Goal: Task Accomplishment & Management: Use online tool/utility

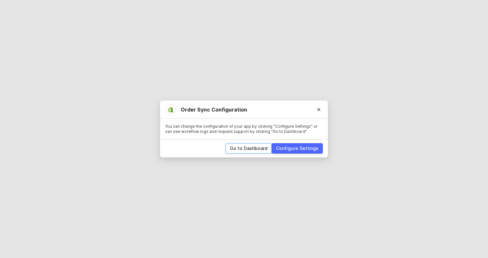
click at [256, 146] on div "Go to Dashboard" at bounding box center [249, 148] width 38 height 6
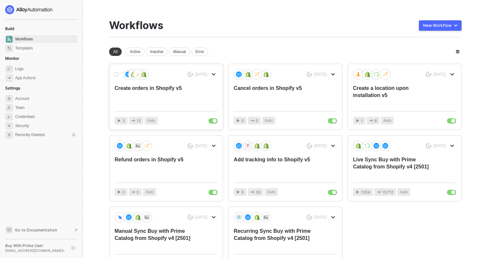
click at [178, 90] on div "Create orders in Shopify v5" at bounding box center [156, 95] width 82 height 21
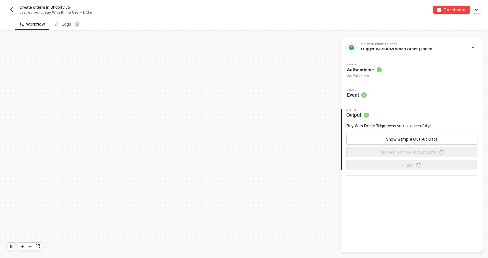
scroll to position [266, 0]
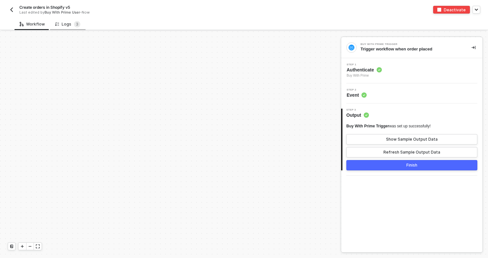
click at [66, 22] on div "Logs 3" at bounding box center [67, 24] width 25 height 6
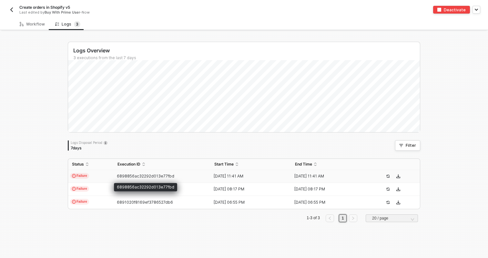
click at [117, 175] on span "6898856ac32292d013e77fbd" at bounding box center [145, 175] width 57 height 5
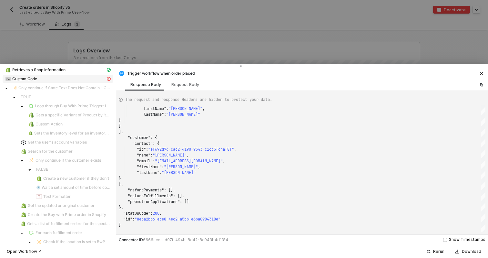
scroll to position [36, 0]
click at [32, 77] on span "Custom Code" at bounding box center [24, 78] width 25 height 5
type textarea "{ "message": "Variable Magnilife-v5LocationId not found" }"
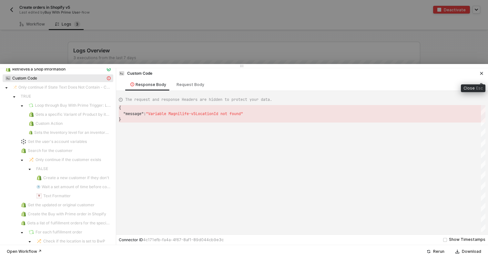
click at [482, 73] on icon "icon-close" at bounding box center [482, 73] width 4 height 4
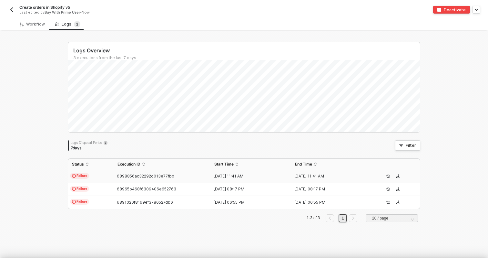
scroll to position [0, 0]
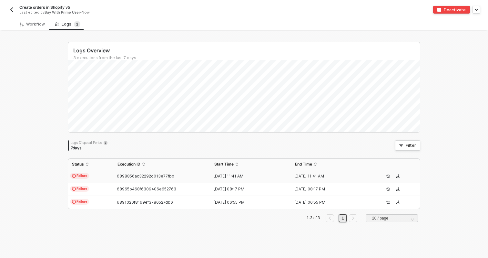
click at [10, 6] on button "button" at bounding box center [12, 10] width 8 height 8
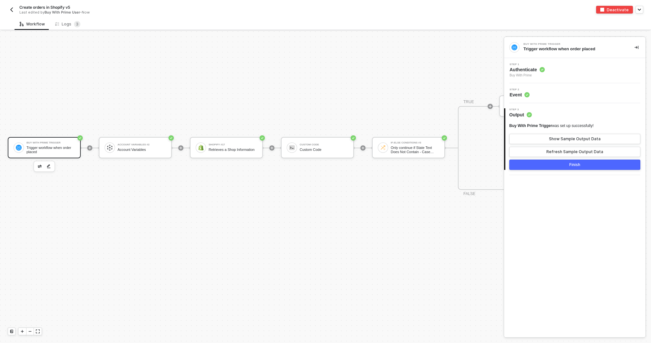
scroll to position [459, 0]
click at [317, 150] on div "Custom Code" at bounding box center [324, 150] width 48 height 4
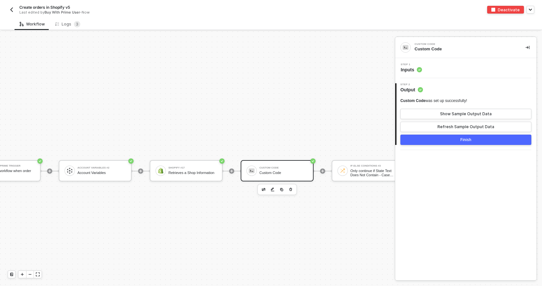
scroll to position [407, 35]
click at [275, 179] on div "Custom Code Custom Code" at bounding box center [282, 170] width 73 height 21
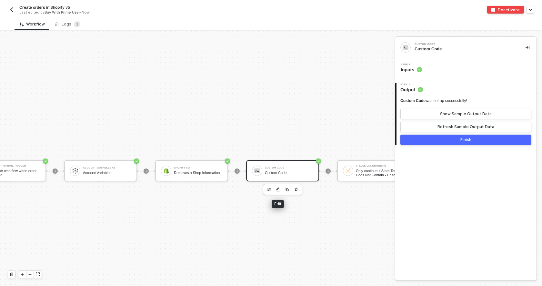
click at [278, 190] on img "button" at bounding box center [278, 189] width 4 height 5
click at [417, 67] on icon at bounding box center [419, 69] width 5 height 5
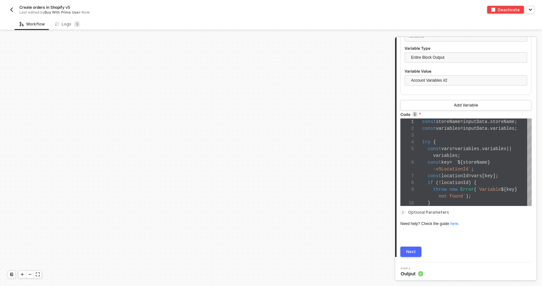
scroll to position [731, 35]
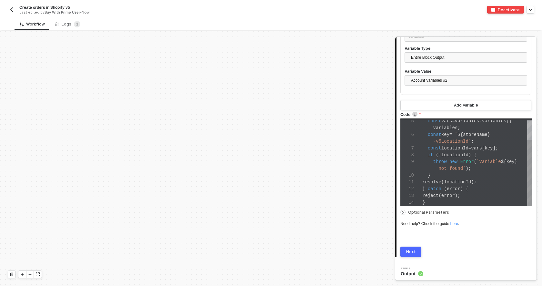
type textarea "throw new Error(`Variable ${key} not found`); } resolve(locationId); } catch (e…"
click at [488, 165] on div "not found` );" at bounding box center [477, 168] width 109 height 7
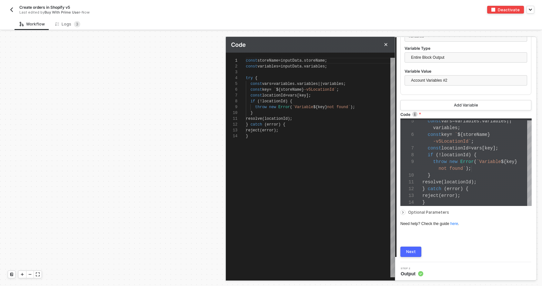
scroll to position [35, 63]
click at [307, 95] on span "key" at bounding box center [303, 95] width 7 height 5
type textarea "const storeName = inputData.storeName; const variables = inputData.variables; t…"
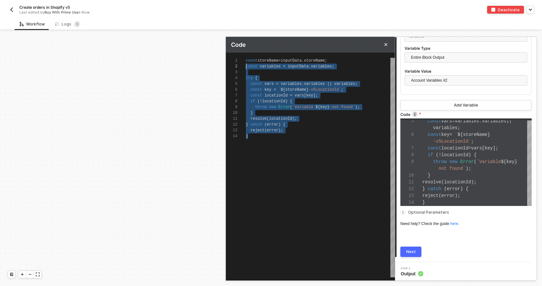
scroll to position [0, 0]
drag, startPoint x: 284, startPoint y: 144, endPoint x: 209, endPoint y: 53, distance: 118.8
click at [395, 257] on div "Code 1 2 3 4 5 6 7 8 9 10 11 12 13 14 const · storeName · = · inputData . store…" at bounding box center [395, 291] width 0 height 0
click at [12, 11] on img "button" at bounding box center [11, 9] width 5 height 5
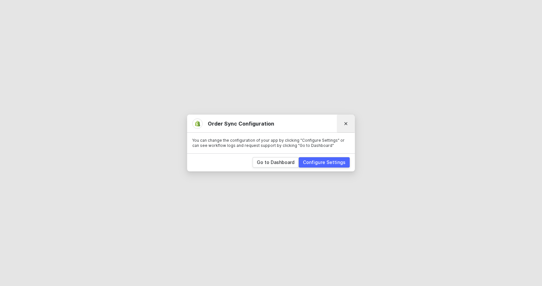
click at [348, 125] on button "Close" at bounding box center [346, 123] width 10 height 10
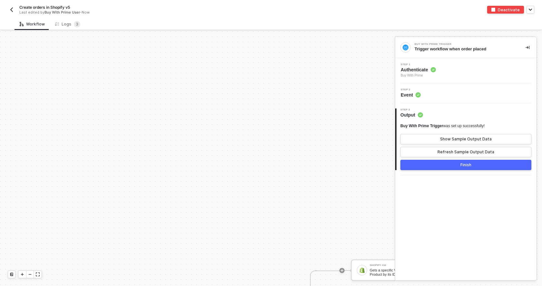
scroll to position [221, 278]
click at [528, 47] on icon "icon-collapse-right" at bounding box center [528, 48] width 4 height 4
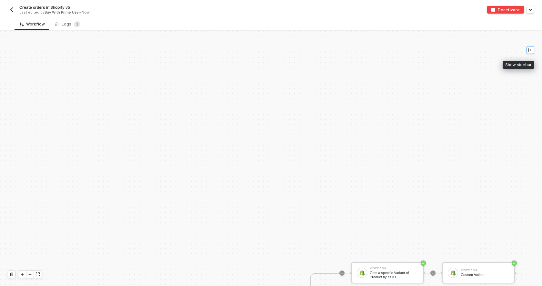
click at [531, 50] on icon "icon-collapse-left" at bounding box center [531, 50] width 4 height 4
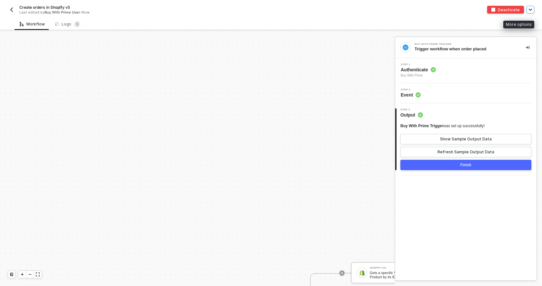
click at [529, 10] on button "button" at bounding box center [531, 10] width 8 height 8
click at [531, 9] on icon "button" at bounding box center [530, 9] width 3 height 1
click at [528, 47] on icon "icon-collapse-right" at bounding box center [528, 48] width 4 height 4
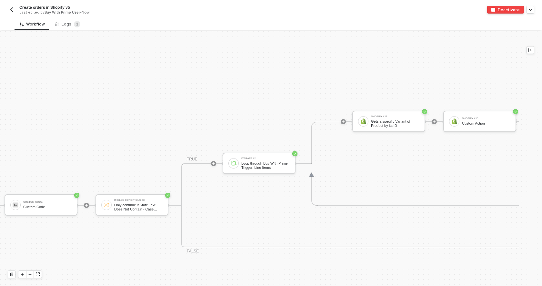
scroll to position [375, 276]
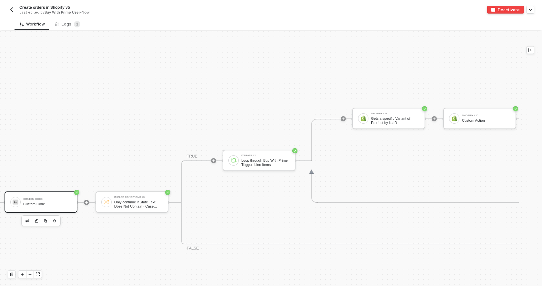
click at [55, 199] on div "Custom Code" at bounding box center [47, 199] width 48 height 3
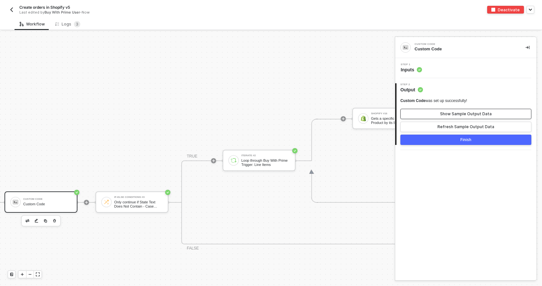
click at [464, 114] on div "Show Sample Output Data" at bounding box center [466, 113] width 52 height 5
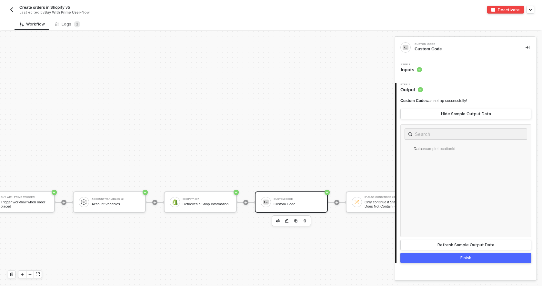
scroll to position [375, 0]
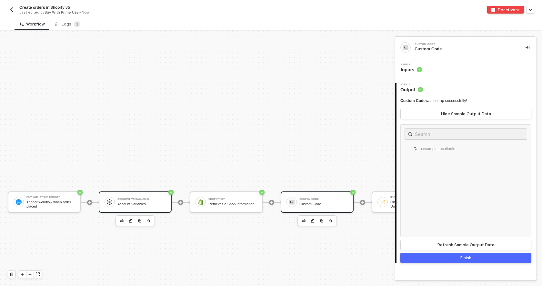
click at [130, 202] on div "Account Variables" at bounding box center [142, 204] width 48 height 4
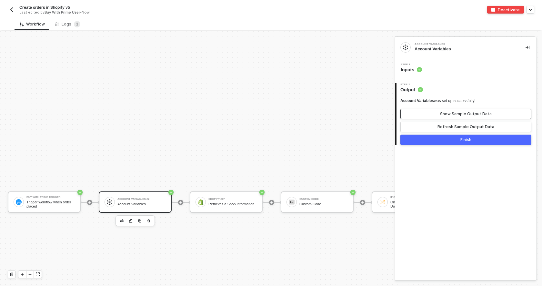
click at [457, 113] on div "Show Sample Output Data" at bounding box center [466, 113] width 52 height 5
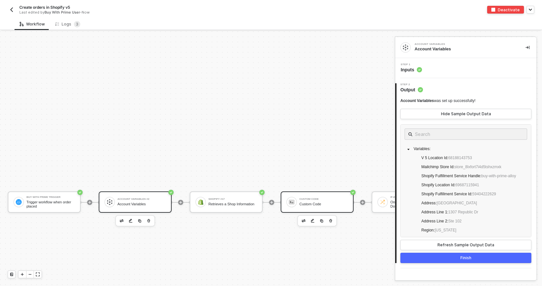
click at [297, 198] on div "Custom Code Custom Code" at bounding box center [322, 202] width 51 height 12
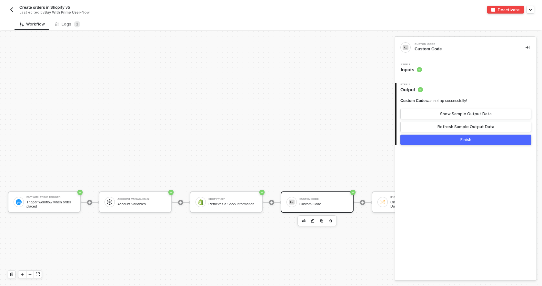
click at [432, 67] on div "Step 1 Inputs" at bounding box center [467, 68] width 140 height 10
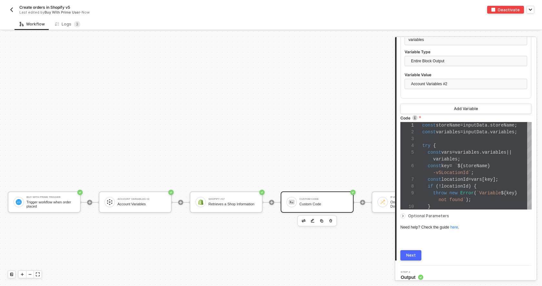
scroll to position [206, 0]
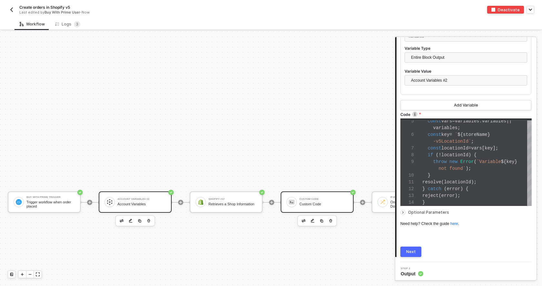
click at [149, 200] on div "Account Variables #2" at bounding box center [142, 199] width 48 height 3
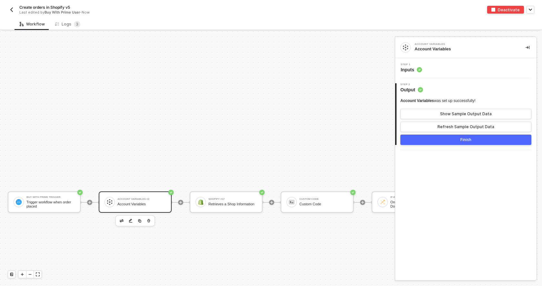
click at [446, 73] on div "Step 1 Inputs" at bounding box center [465, 68] width 141 height 20
click at [430, 71] on div "Step 1 Inputs" at bounding box center [467, 68] width 140 height 10
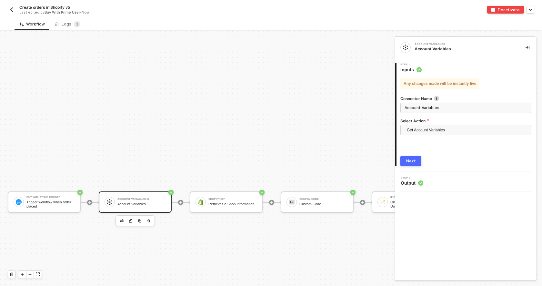
click at [436, 67] on div "Step 1 Inputs" at bounding box center [467, 68] width 140 height 10
click at [310, 203] on div "Custom Code" at bounding box center [324, 204] width 48 height 4
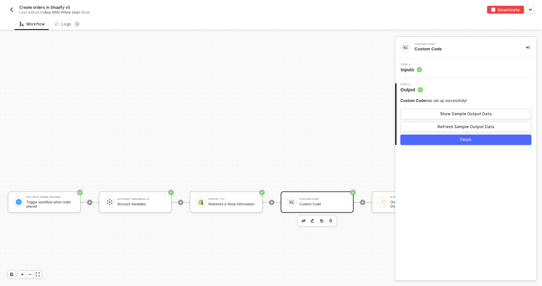
click at [409, 91] on span "Output" at bounding box center [412, 90] width 23 height 6
click at [147, 202] on div "Account Variables" at bounding box center [142, 204] width 48 height 4
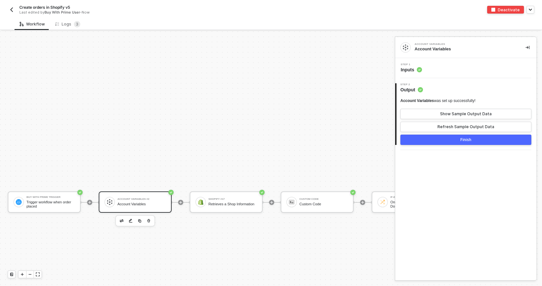
click at [474, 87] on div "Step 2 Output" at bounding box center [467, 88] width 140 height 10
click at [425, 117] on button "Show Sample Output Data" at bounding box center [466, 114] width 131 height 10
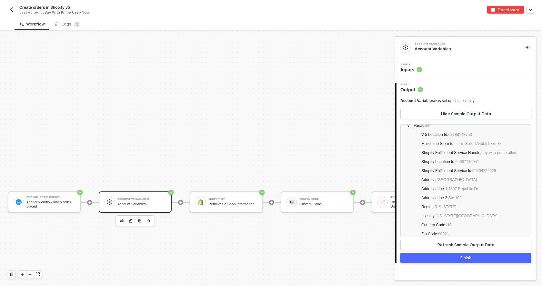
scroll to position [25, 0]
click at [410, 173] on span at bounding box center [409, 170] width 8 height 8
click at [445, 172] on span "Shopify Fulfillment Service Id : 59404222629" at bounding box center [459, 169] width 75 height 5
click at [489, 204] on div "Variables : V 5 Location Id : 68188143753 Mailchimp Store Id : store_8lxfort7i4…" at bounding box center [466, 192] width 123 height 145
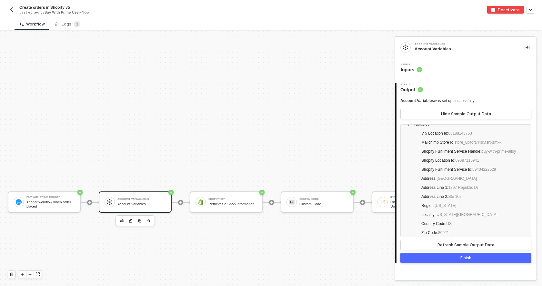
click at [489, 204] on div "Variables : V 5 Location Id : 68188143753 Mailchimp Store Id : store_8lxfort7i4…" at bounding box center [466, 192] width 123 height 145
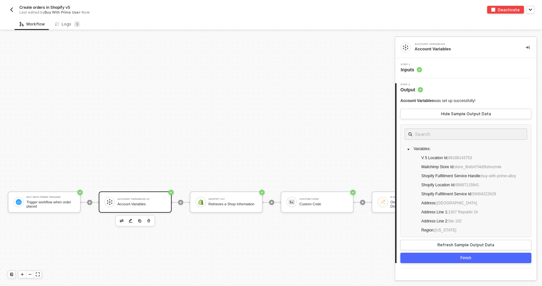
click at [503, 147] on div "Variables : V 5 Location Id : 68188143753 Mailchimp Store Id : store_8lxfort7i4…" at bounding box center [466, 217] width 123 height 145
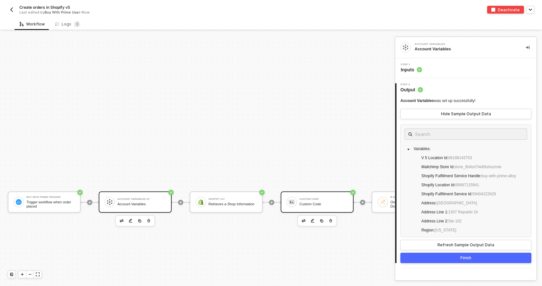
click at [329, 205] on div "Custom Code" at bounding box center [324, 204] width 48 height 4
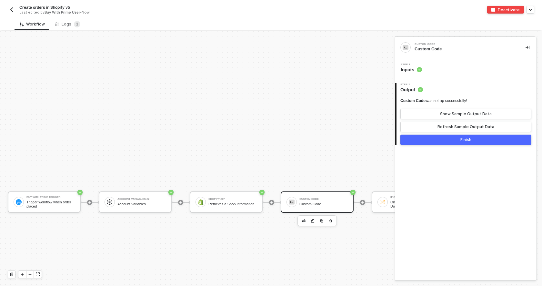
click at [462, 66] on div "Step 1 Inputs" at bounding box center [467, 68] width 140 height 10
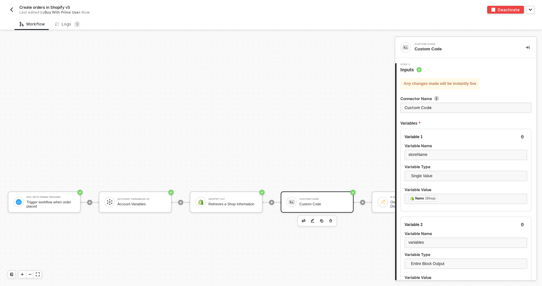
type textarea "const storeName = inputData.storeName; const variables = inputData.variables; t…"
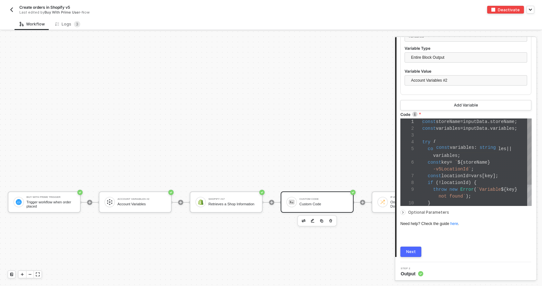
scroll to position [20, 14]
click at [455, 140] on div "try {" at bounding box center [477, 142] width 109 height 7
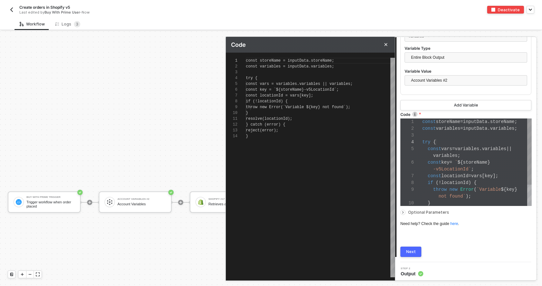
scroll to position [58, 0]
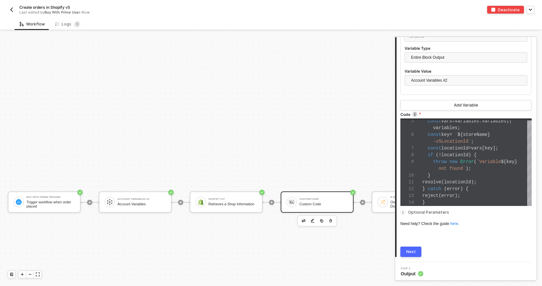
click at [143, 205] on div "Account Variables" at bounding box center [142, 204] width 48 height 4
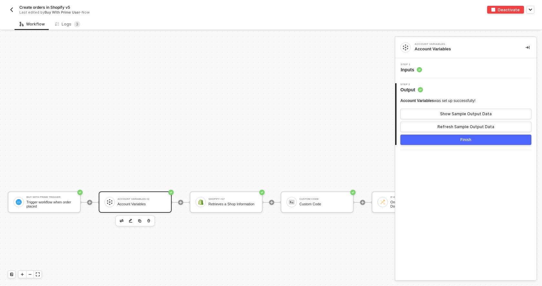
click at [10, 11] on img "button" at bounding box center [11, 9] width 5 height 5
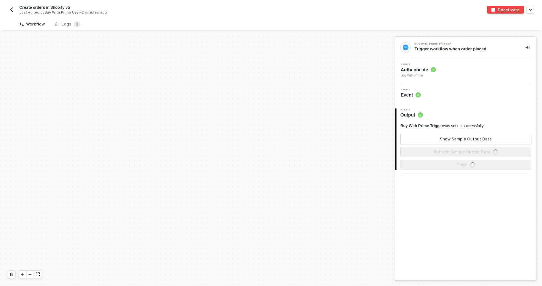
scroll to position [273, 0]
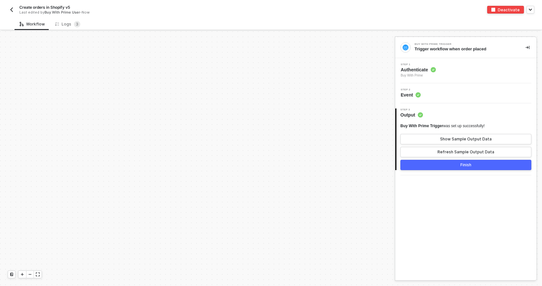
click at [13, 10] on img "button" at bounding box center [11, 9] width 5 height 5
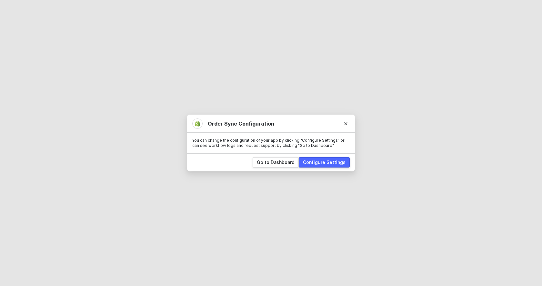
click at [341, 162] on div "Configure Settings" at bounding box center [324, 162] width 43 height 6
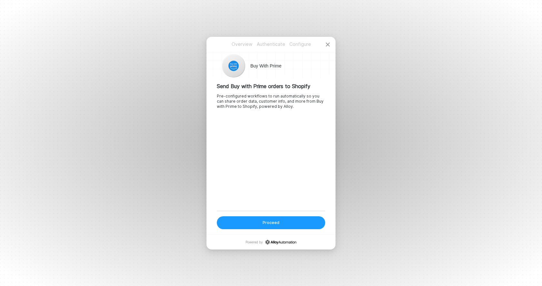
click at [279, 228] on button "Proceed" at bounding box center [271, 222] width 108 height 13
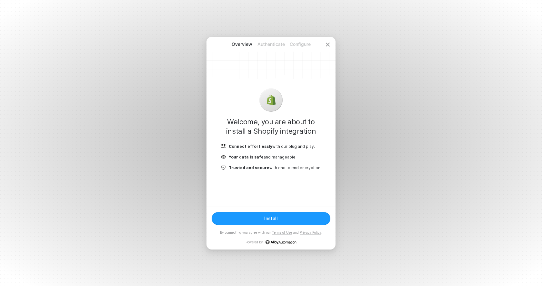
click at [277, 218] on button "Install" at bounding box center [271, 218] width 119 height 13
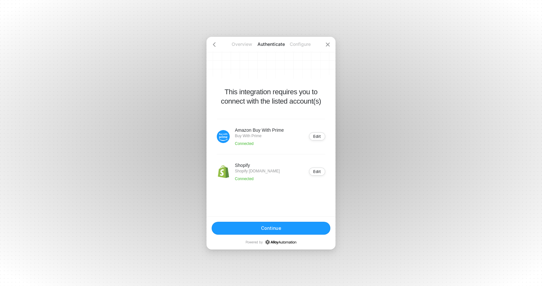
click at [271, 226] on div "Continue" at bounding box center [271, 227] width 20 height 5
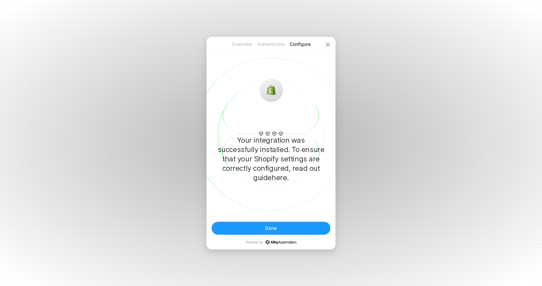
click at [289, 228] on button "Done" at bounding box center [271, 228] width 119 height 13
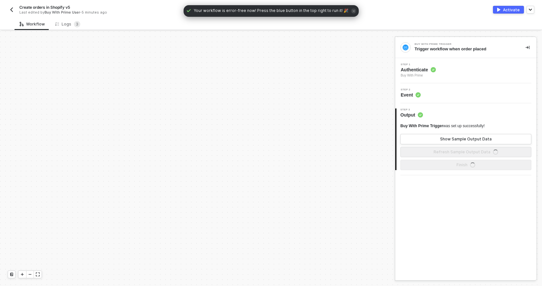
scroll to position [273, 0]
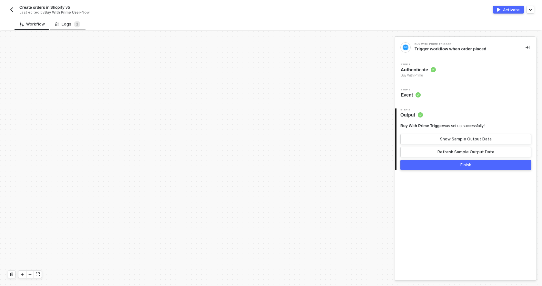
click at [62, 25] on div "Logs 3" at bounding box center [67, 24] width 25 height 6
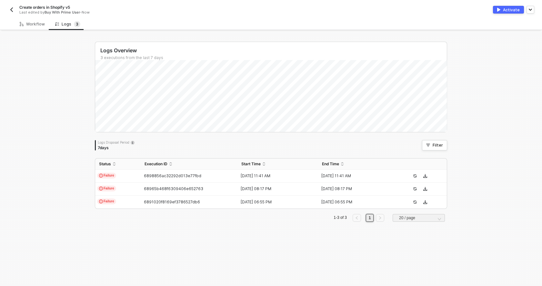
click at [506, 8] on div "Activate" at bounding box center [511, 9] width 17 height 5
click at [115, 175] on span "Failure" at bounding box center [106, 176] width 19 height 6
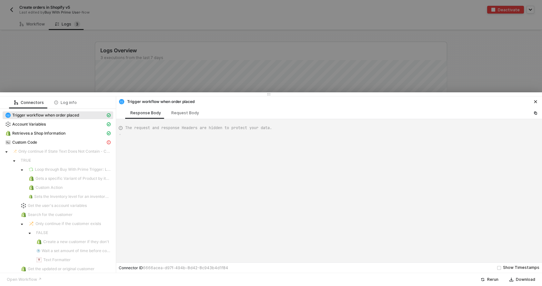
scroll to position [58, 0]
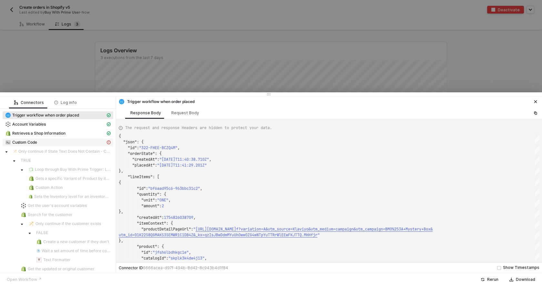
click at [35, 139] on div "Custom Code" at bounding box center [55, 142] width 100 height 6
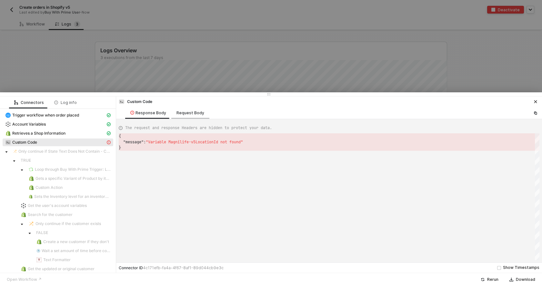
click at [193, 114] on div "Request Body" at bounding box center [191, 112] width 28 height 5
type textarea "{ "customCode": "const storeName = inputData.storeName;\nconst variables = inpu…"
